Goal: Information Seeking & Learning: Get advice/opinions

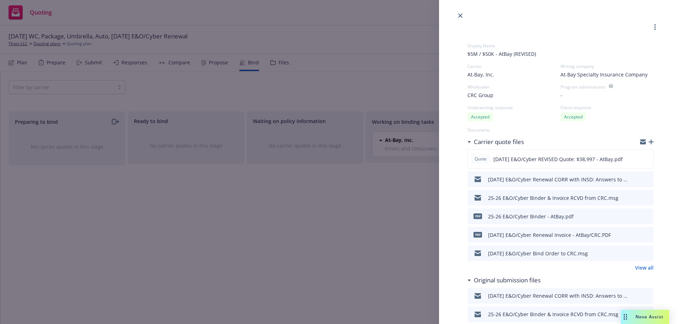
select select "CA"
click at [461, 19] on link "close" at bounding box center [460, 15] width 9 height 9
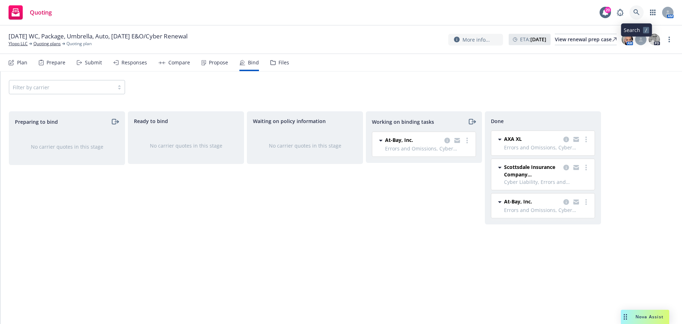
click at [635, 14] on icon at bounding box center [636, 12] width 6 height 6
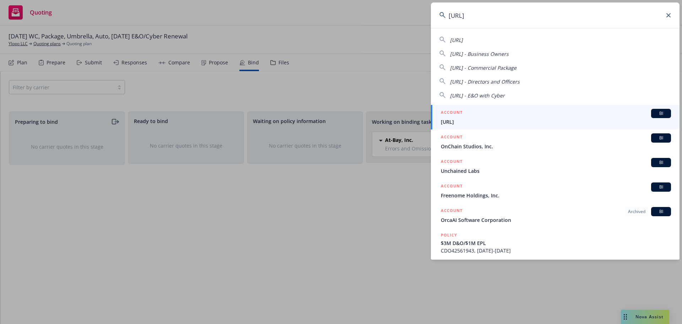
type input "onc.ai"
click at [534, 112] on div "ACCOUNT BI" at bounding box center [556, 113] width 230 height 9
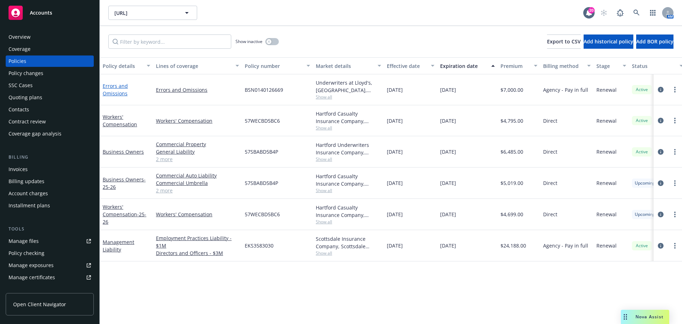
click at [115, 95] on link "Errors and Omissions" at bounding box center [115, 89] width 25 height 14
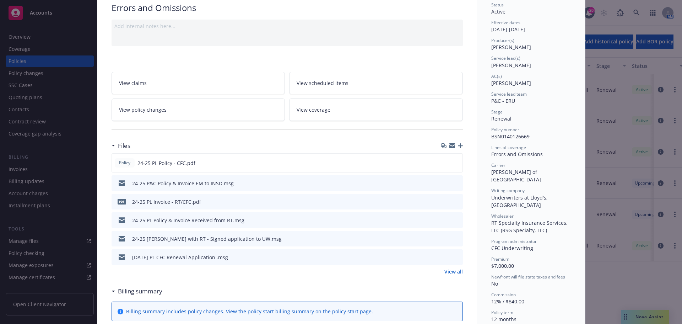
scroll to position [107, 0]
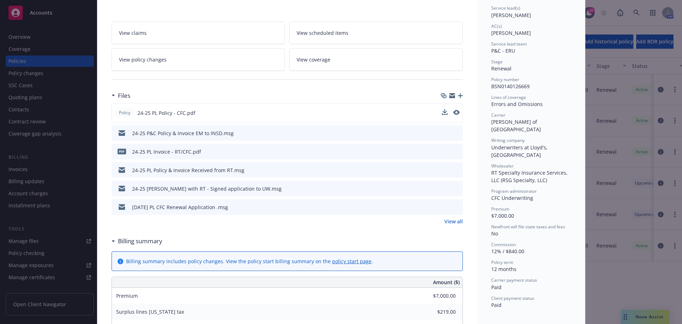
click at [454, 115] on button at bounding box center [456, 112] width 6 height 7
click at [453, 112] on icon "preview file" at bounding box center [456, 112] width 6 height 5
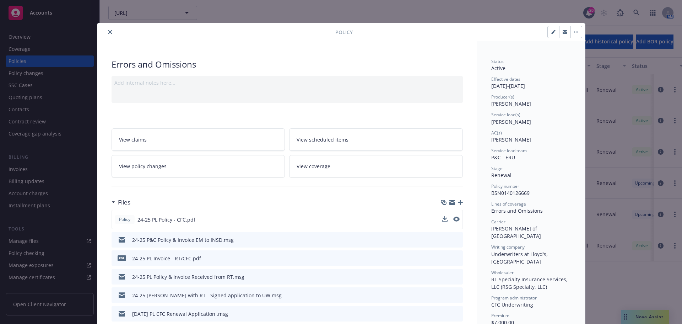
click at [110, 33] on button "close" at bounding box center [110, 32] width 9 height 9
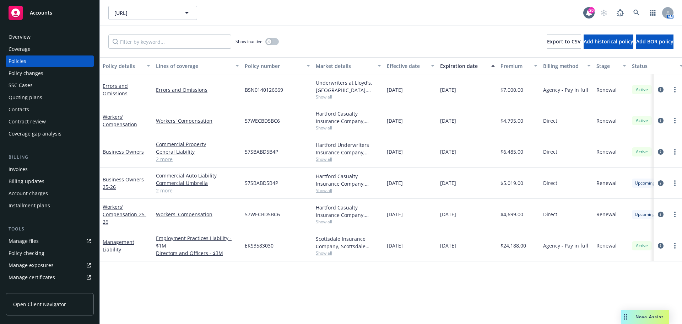
click at [264, 42] on div "Show inactive" at bounding box center [256, 41] width 43 height 14
click at [269, 41] on icon "button" at bounding box center [268, 41] width 2 height 2
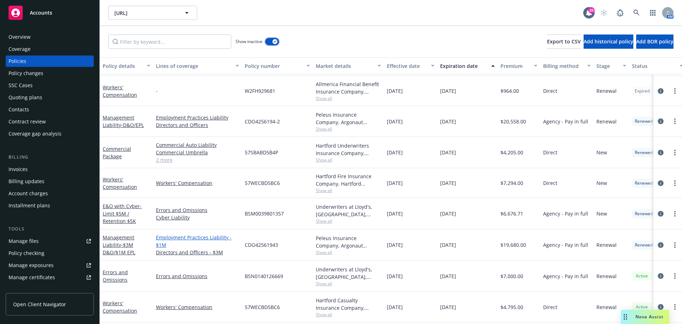
scroll to position [142, 0]
click at [127, 218] on span "- Limit $5M / Retention $5K" at bounding box center [122, 213] width 39 height 22
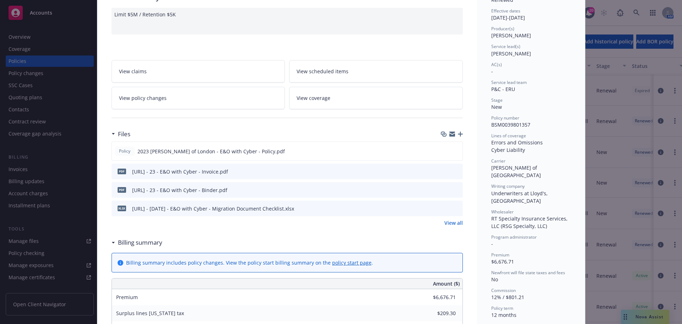
scroll to position [71, 0]
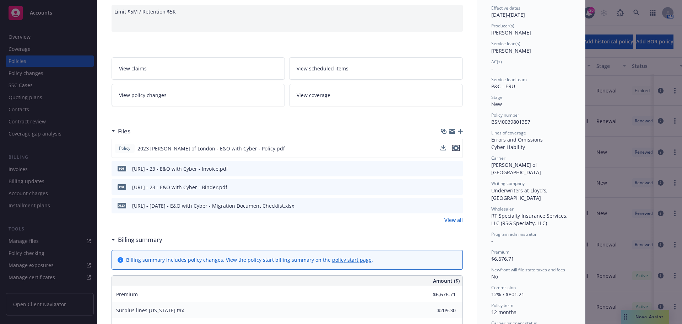
click at [453, 148] on icon "preview file" at bounding box center [456, 147] width 6 height 5
click at [453, 188] on icon "preview file" at bounding box center [456, 186] width 6 height 5
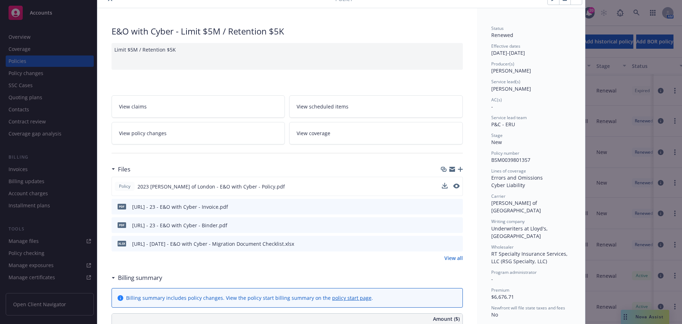
scroll to position [0, 0]
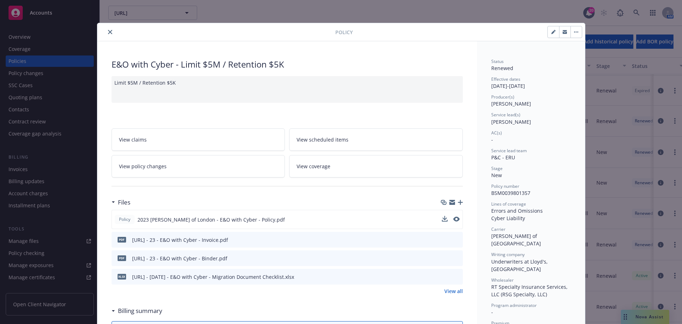
drag, startPoint x: 108, startPoint y: 33, endPoint x: 277, endPoint y: 102, distance: 182.6
click at [108, 33] on icon "close" at bounding box center [110, 32] width 4 height 4
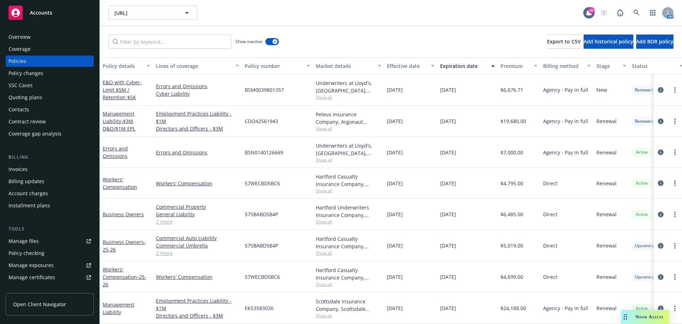
scroll to position [227, 0]
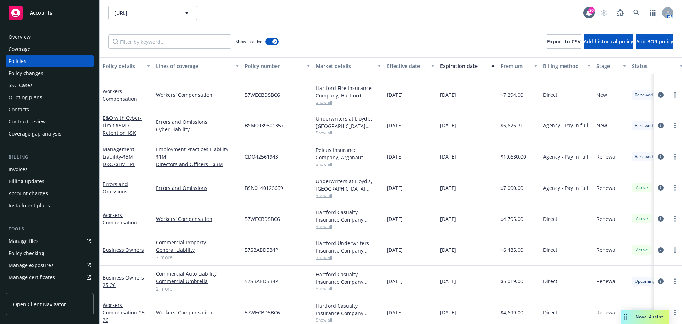
click at [308, 133] on div "BSM0039801357" at bounding box center [277, 125] width 71 height 31
click at [118, 115] on link "E&O with Cyber - Limit $5M / Retention $5K" at bounding box center [122, 125] width 39 height 22
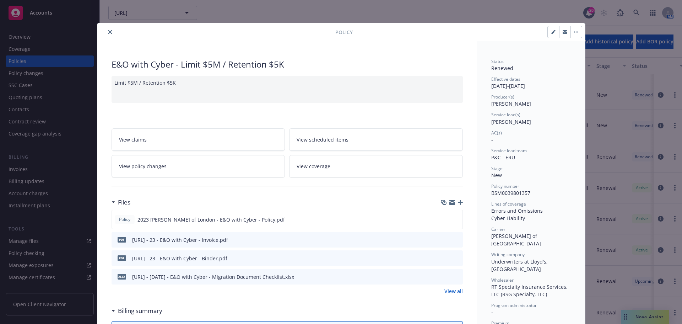
scroll to position [142, 0]
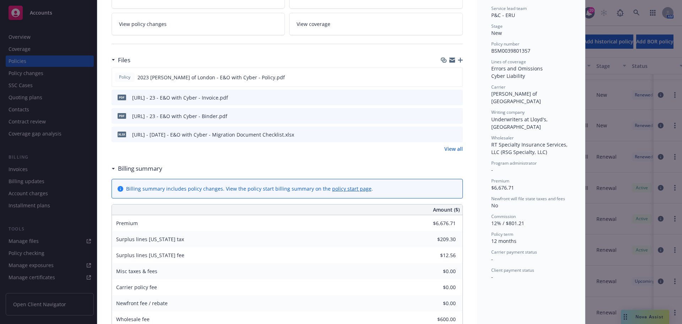
click at [454, 149] on link "View all" at bounding box center [453, 148] width 18 height 7
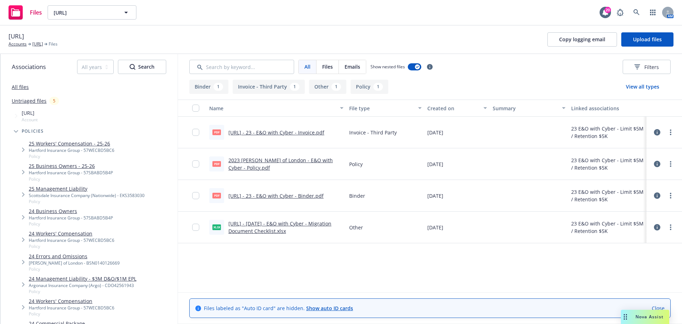
click at [200, 196] on div at bounding box center [197, 195] width 11 height 23
click at [197, 197] on input "checkbox" at bounding box center [195, 195] width 7 height 7
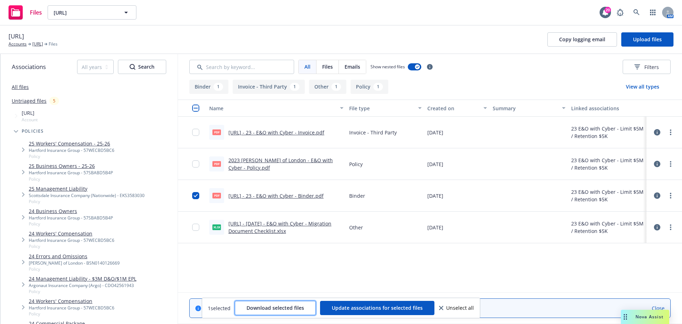
click at [289, 306] on span "Download selected files" at bounding box center [275, 307] width 58 height 7
click at [40, 43] on link "[URL]" at bounding box center [37, 44] width 11 height 6
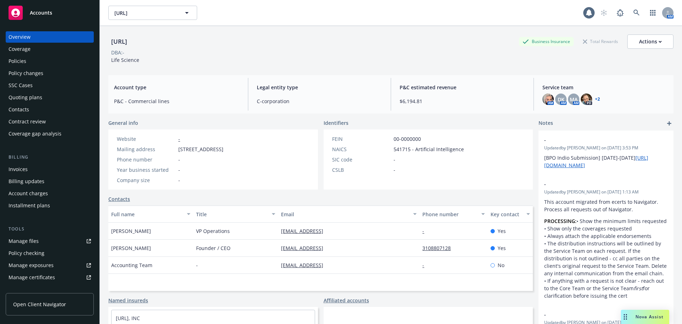
click at [40, 61] on div "Policies" at bounding box center [50, 60] width 82 height 11
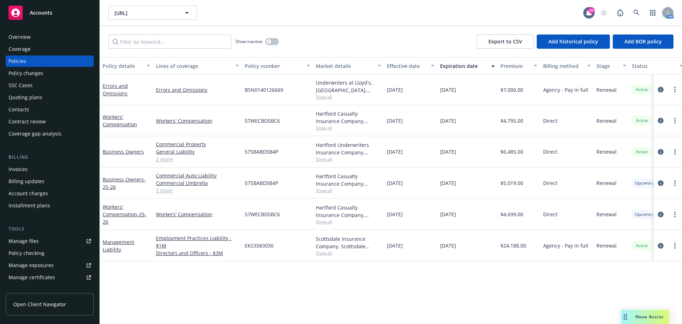
click at [650, 316] on span "Nova Assist" at bounding box center [649, 316] width 28 height 6
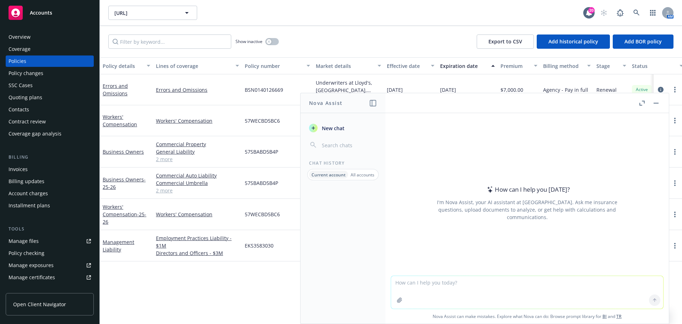
click at [465, 310] on span "Nova Assist can make mistakes. Explore what Nova can do: Browse prompt library …" at bounding box center [527, 316] width 278 height 15
click at [465, 287] on textarea at bounding box center [527, 292] width 272 height 33
type textarea "What does E&O cover?"
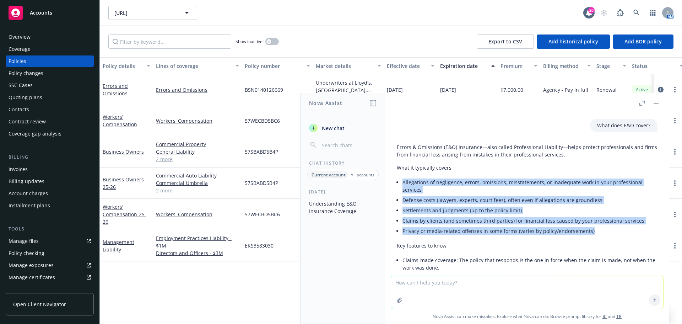
drag, startPoint x: 404, startPoint y: 182, endPoint x: 595, endPoint y: 234, distance: 198.3
click at [595, 234] on ul "Allegations of negligence, errors, omissions, misstatements, or inadequate work…" at bounding box center [529, 206] width 255 height 59
copy ul "Allegations of negligence, errors, omissions, misstatements, or inadequate work…"
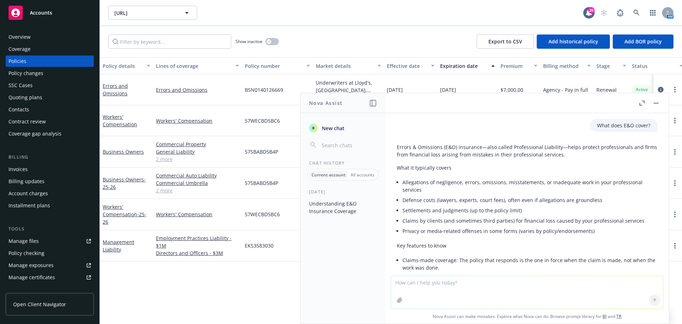
click at [496, 291] on textarea at bounding box center [527, 292] width 272 height 33
type textarea "what does cyber insurance cover"
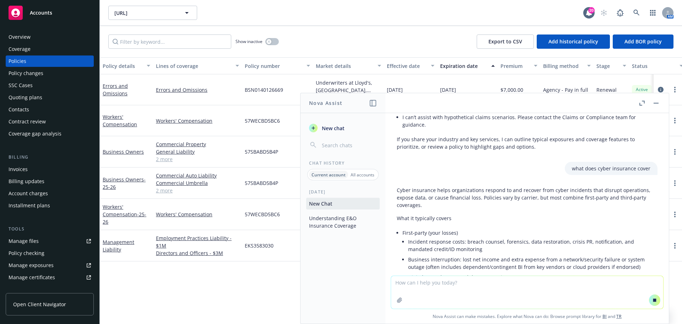
scroll to position [428, 0]
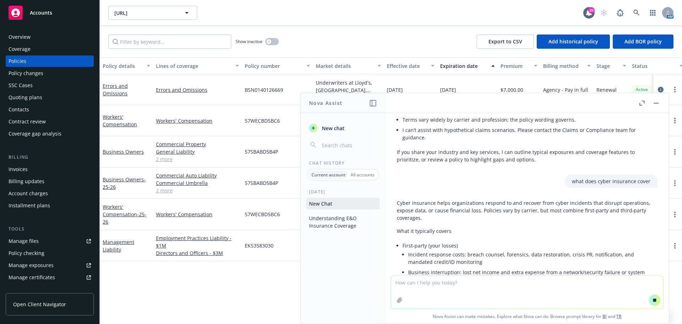
click at [433, 180] on div "What does E&O cover? Errors & Omissions (E&O) insurance—also called Professiona…" at bounding box center [526, 194] width 283 height 162
click at [429, 199] on p "Cyber insurance helps organizations respond to and recover from cyber incidents…" at bounding box center [527, 210] width 261 height 22
click at [407, 210] on p "Cyber insurance helps organizations respond to and recover from cyber incidents…" at bounding box center [527, 210] width 261 height 22
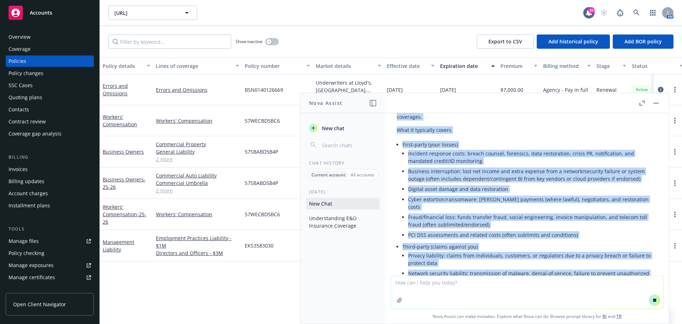
scroll to position [697, 0]
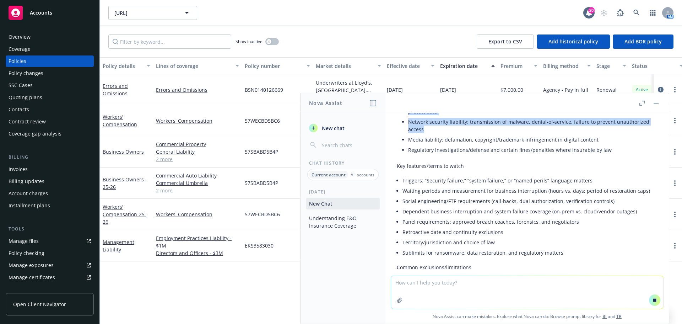
drag, startPoint x: 397, startPoint y: 196, endPoint x: 612, endPoint y: 119, distance: 228.0
click at [614, 119] on div "Cyber insurance helps organizations respond to and recover from cyber incidents…" at bounding box center [527, 202] width 261 height 517
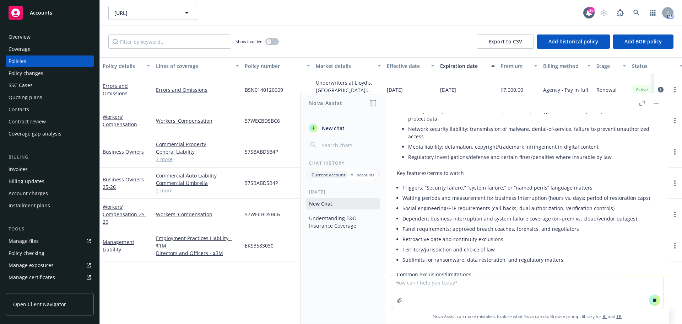
click at [479, 152] on li "Regulatory investigations/defense and certain fines/penalties where insurable b…" at bounding box center [532, 157] width 249 height 10
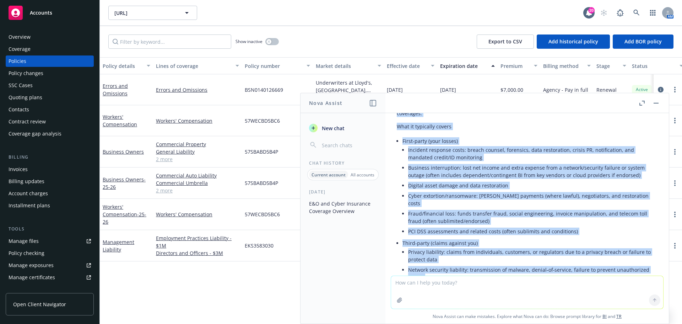
scroll to position [641, 0]
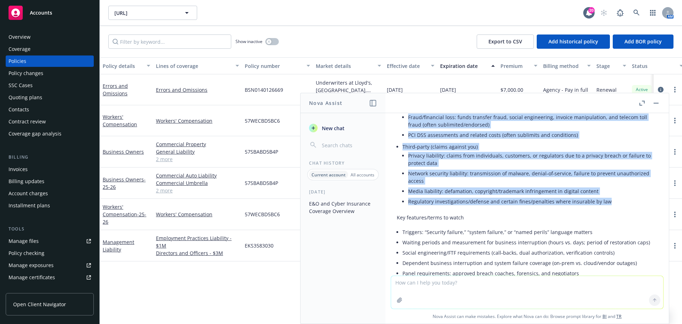
drag, startPoint x: 397, startPoint y: 150, endPoint x: 610, endPoint y: 189, distance: 215.8
click at [610, 189] on div "Cyber insurance helps organizations respond to and recover from cyber incidents…" at bounding box center [527, 311] width 261 height 633
copy div "Lorem ipsumdolo sitam consecteturad elitsed do eiu tempori utla etdol magnaaliq…"
drag, startPoint x: 451, startPoint y: 283, endPoint x: 467, endPoint y: 276, distance: 16.9
click at [451, 283] on textarea at bounding box center [527, 292] width 272 height 33
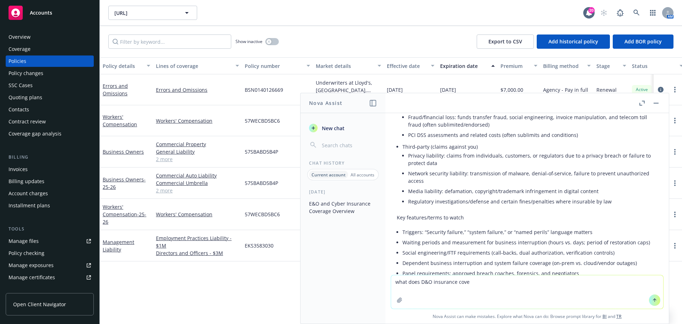
type textarea "what does D&O insurance cover"
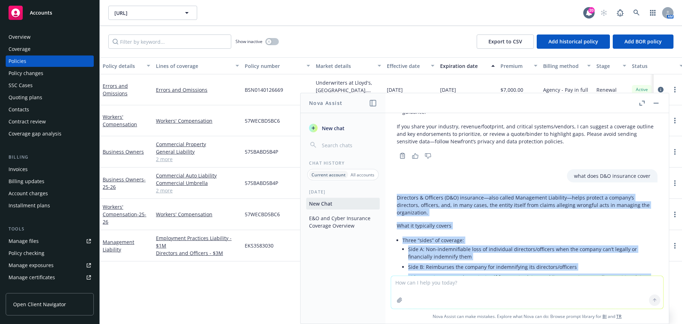
scroll to position [1203, 0]
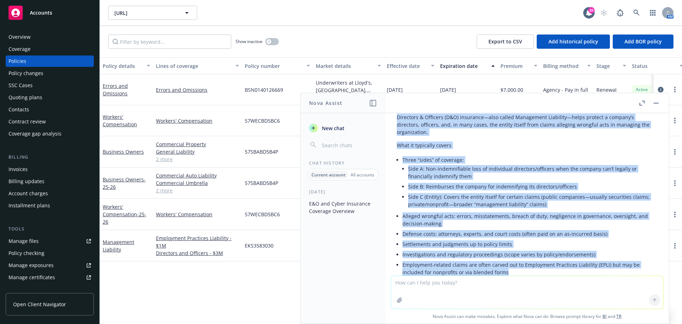
drag, startPoint x: 397, startPoint y: 146, endPoint x: 521, endPoint y: 258, distance: 166.2
copy div "Loremipsu & Dolorsit (A&C) adipiscin—elit seddoe Temporinci Utlaboree—dolor mag…"
click at [656, 102] on button "button" at bounding box center [656, 103] width 9 height 9
